Goal: Information Seeking & Learning: Compare options

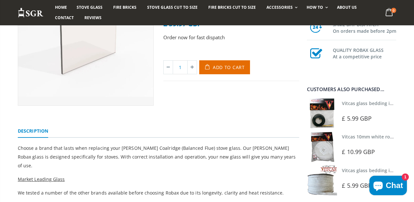
scroll to position [106, 0]
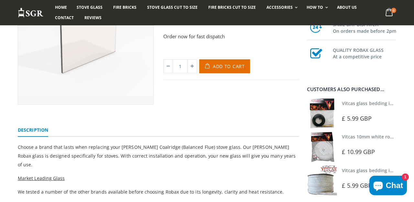
click at [325, 115] on img at bounding box center [322, 113] width 30 height 30
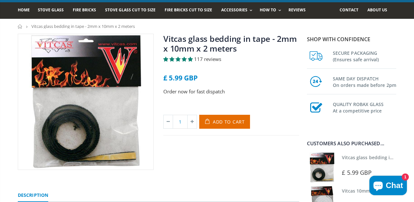
scroll to position [45, 0]
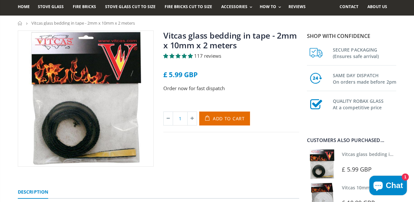
click at [120, 112] on img at bounding box center [85, 98] width 135 height 135
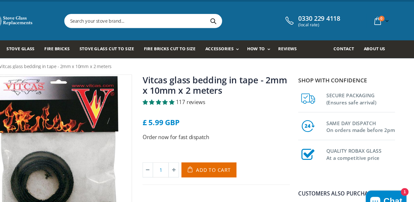
scroll to position [0, 0]
